Goal: Find specific page/section: Find specific page/section

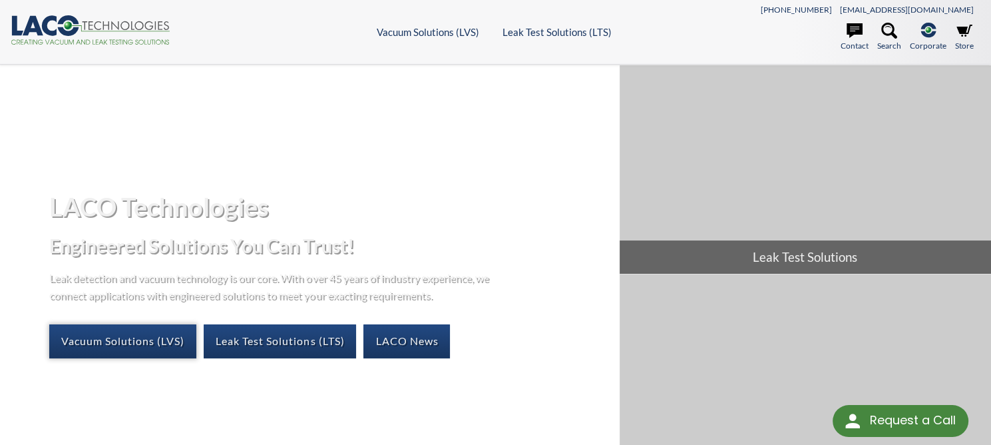
click at [154, 338] on link "Vacuum Solutions (LVS)" at bounding box center [122, 340] width 147 height 33
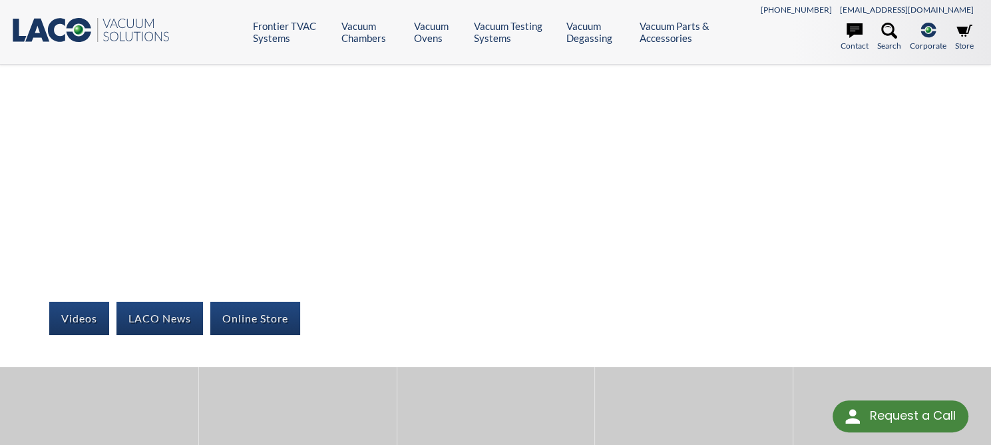
scroll to position [200, 0]
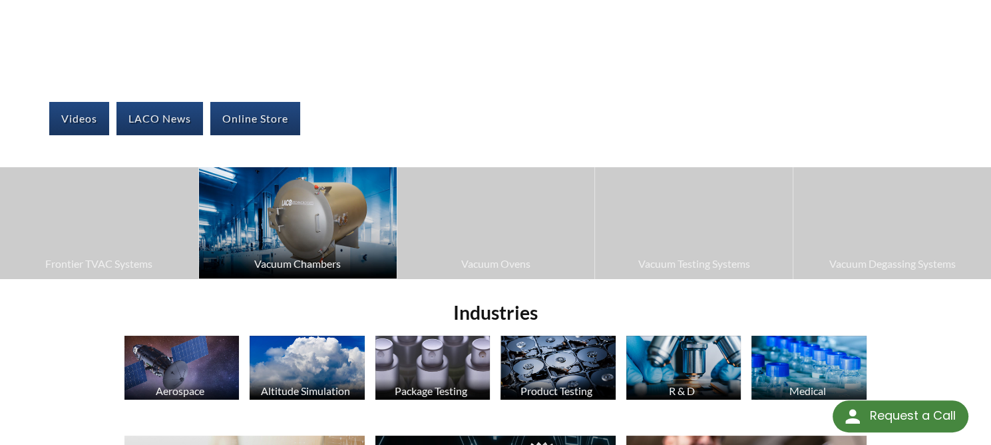
select select "Language Translate Widget"
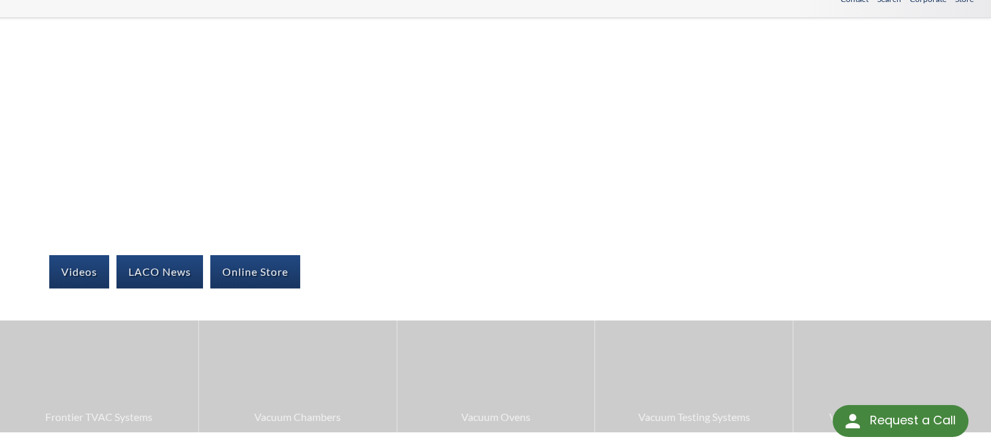
scroll to position [0, 0]
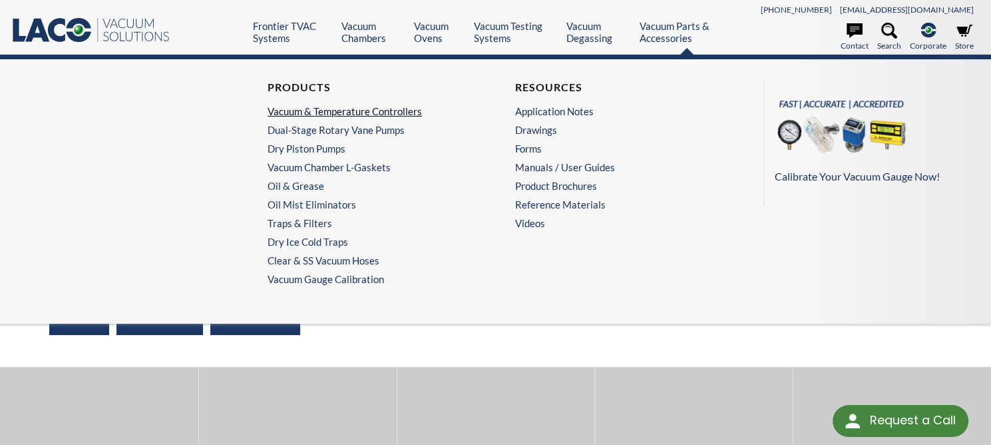
click at [414, 112] on link "Vacuum & Temperature Controllers" at bounding box center [369, 111] width 202 height 12
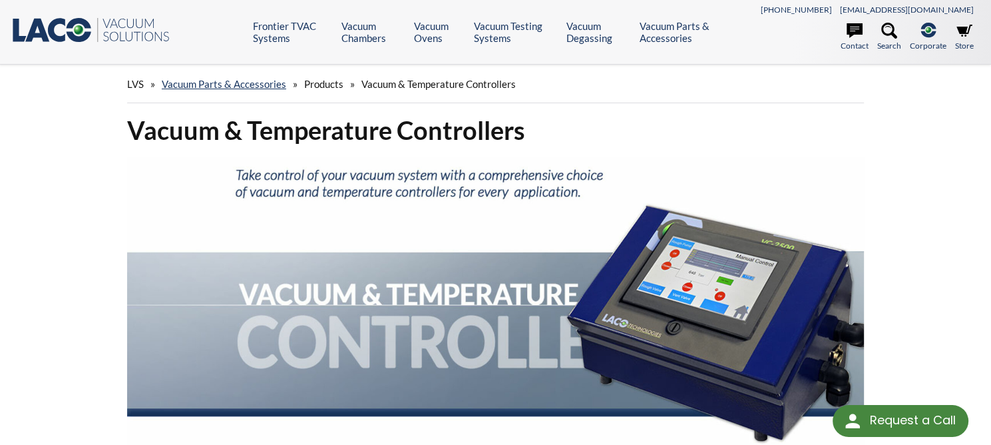
click at [81, 32] on icon at bounding box center [78, 29] width 9 height 9
